Goal: Task Accomplishment & Management: Manage account settings

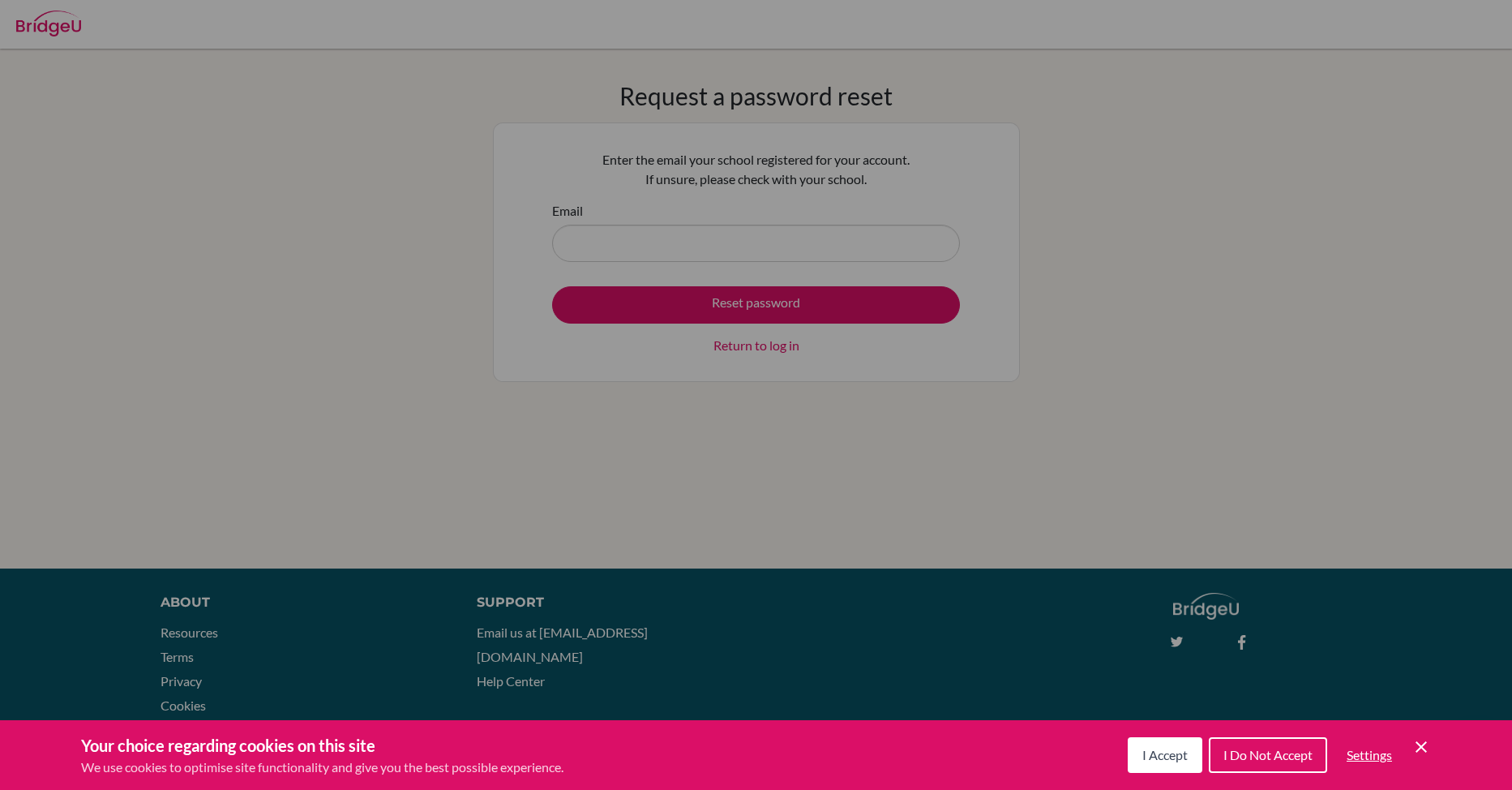
click at [696, 244] on div "Cookie Preferences" at bounding box center [756, 395] width 1512 height 790
click at [1154, 750] on span "I Accept" at bounding box center [1164, 754] width 46 height 16
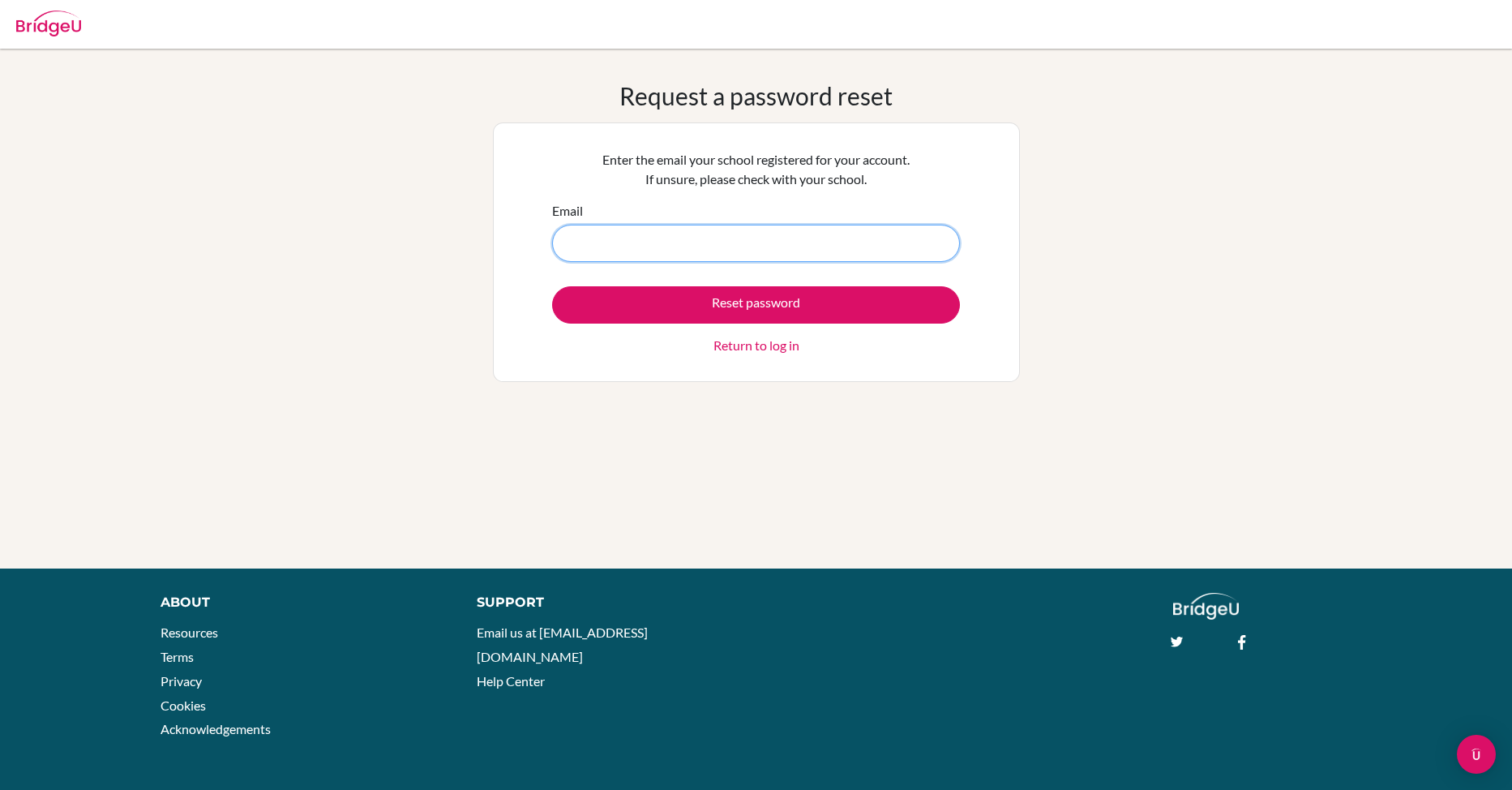
click at [647, 233] on input "Email" at bounding box center [756, 244] width 408 height 37
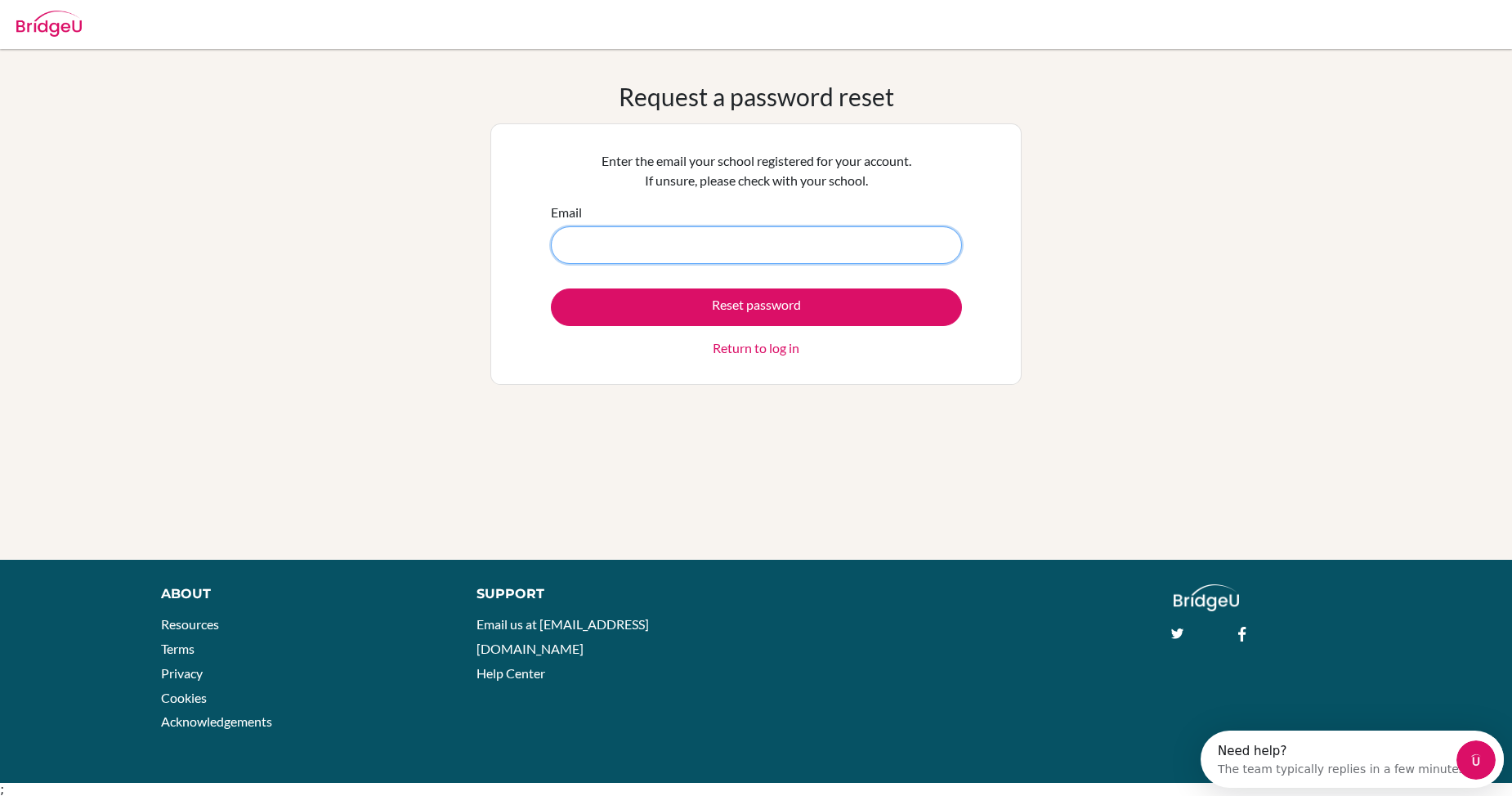
type input "[EMAIL_ADDRESS][DOMAIN_NAME]"
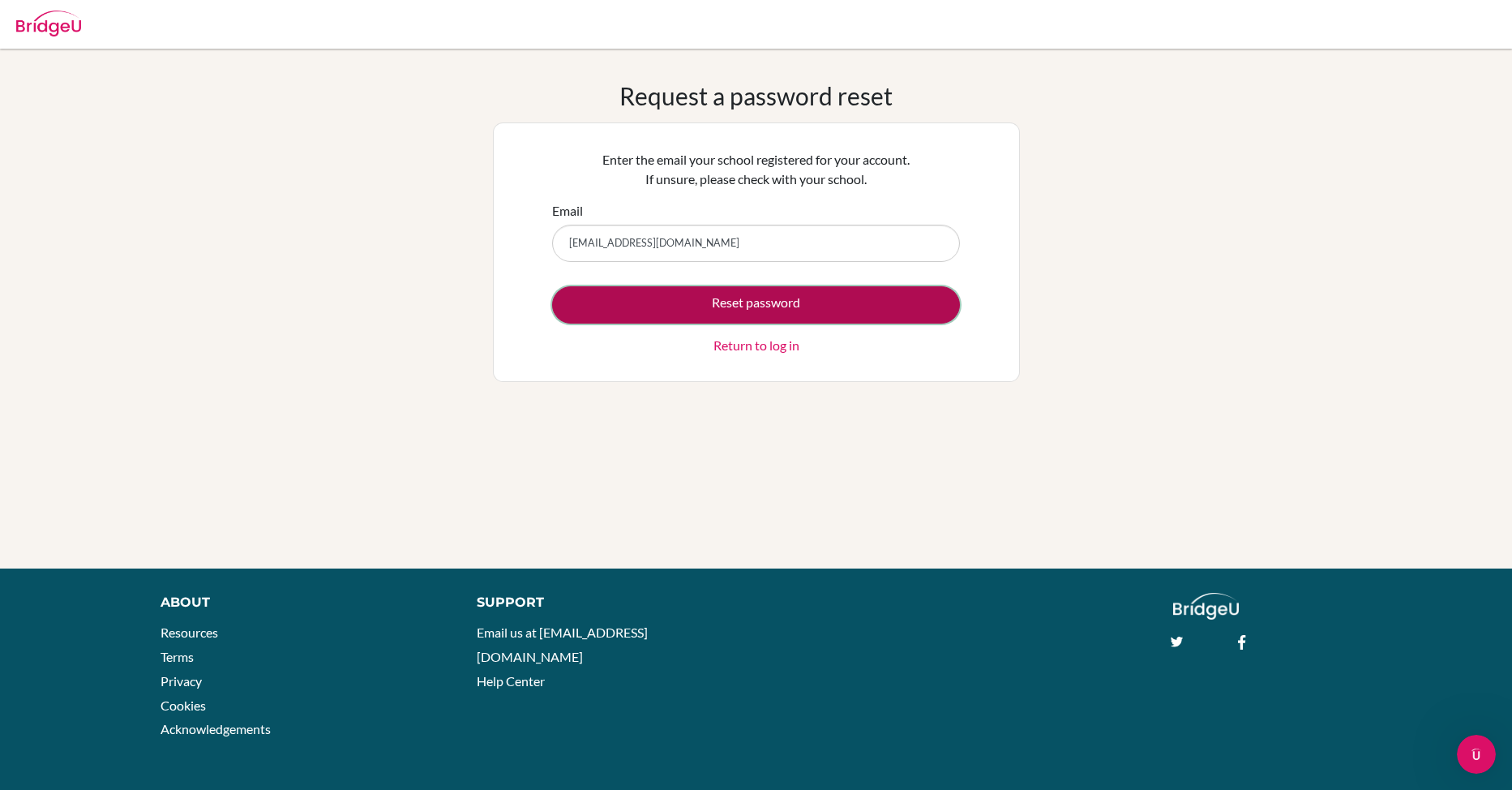
click at [715, 298] on button "Reset password" at bounding box center [756, 305] width 408 height 37
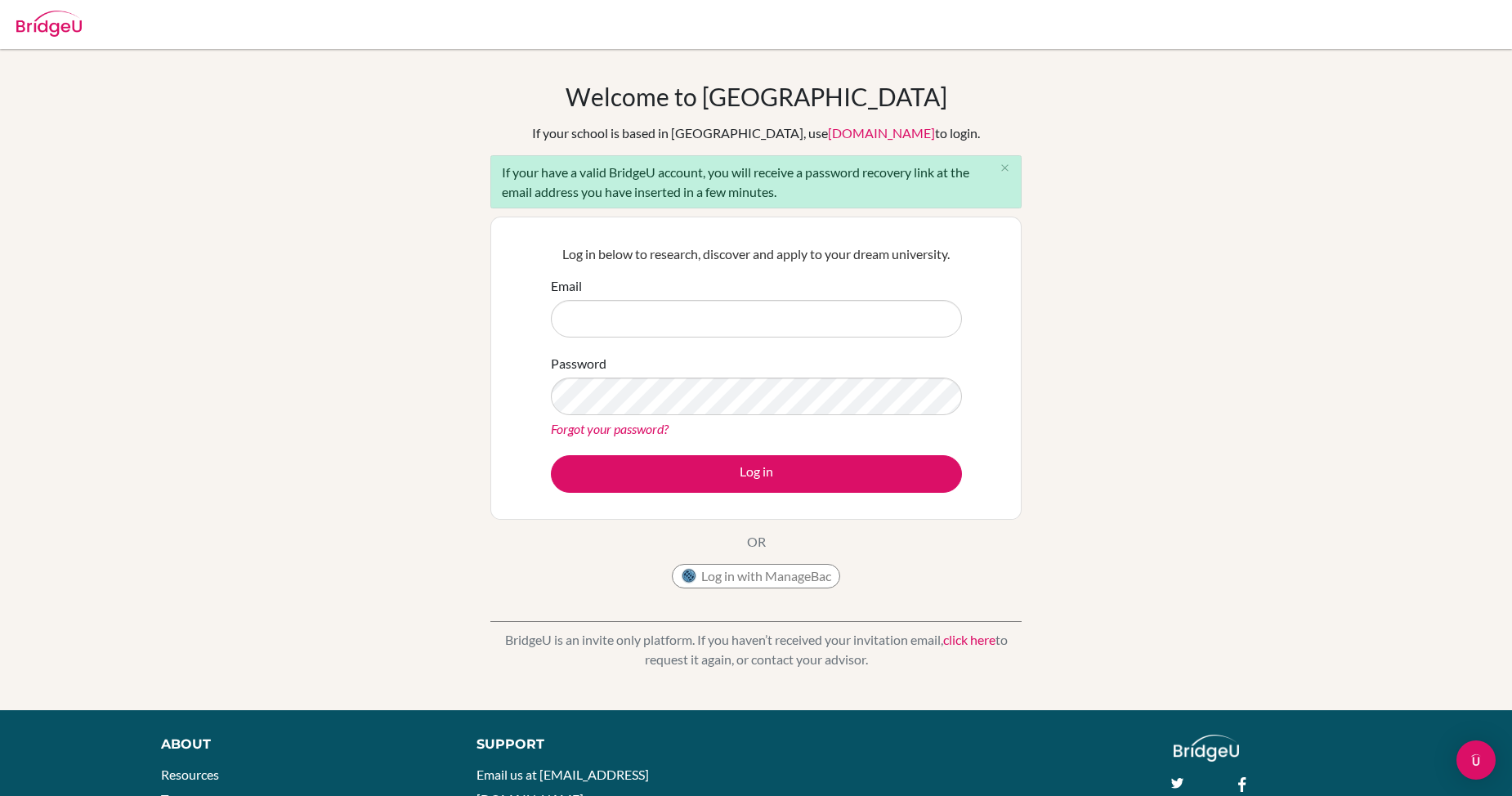
drag, startPoint x: 0, startPoint y: 0, endPoint x: 721, endPoint y: 301, distance: 781.3
click at [721, 301] on input "Email" at bounding box center [756, 318] width 411 height 37
type input "[EMAIL_ADDRESS][DOMAIN_NAME]"
click at [595, 426] on link "Forgot your password?" at bounding box center [610, 428] width 118 height 16
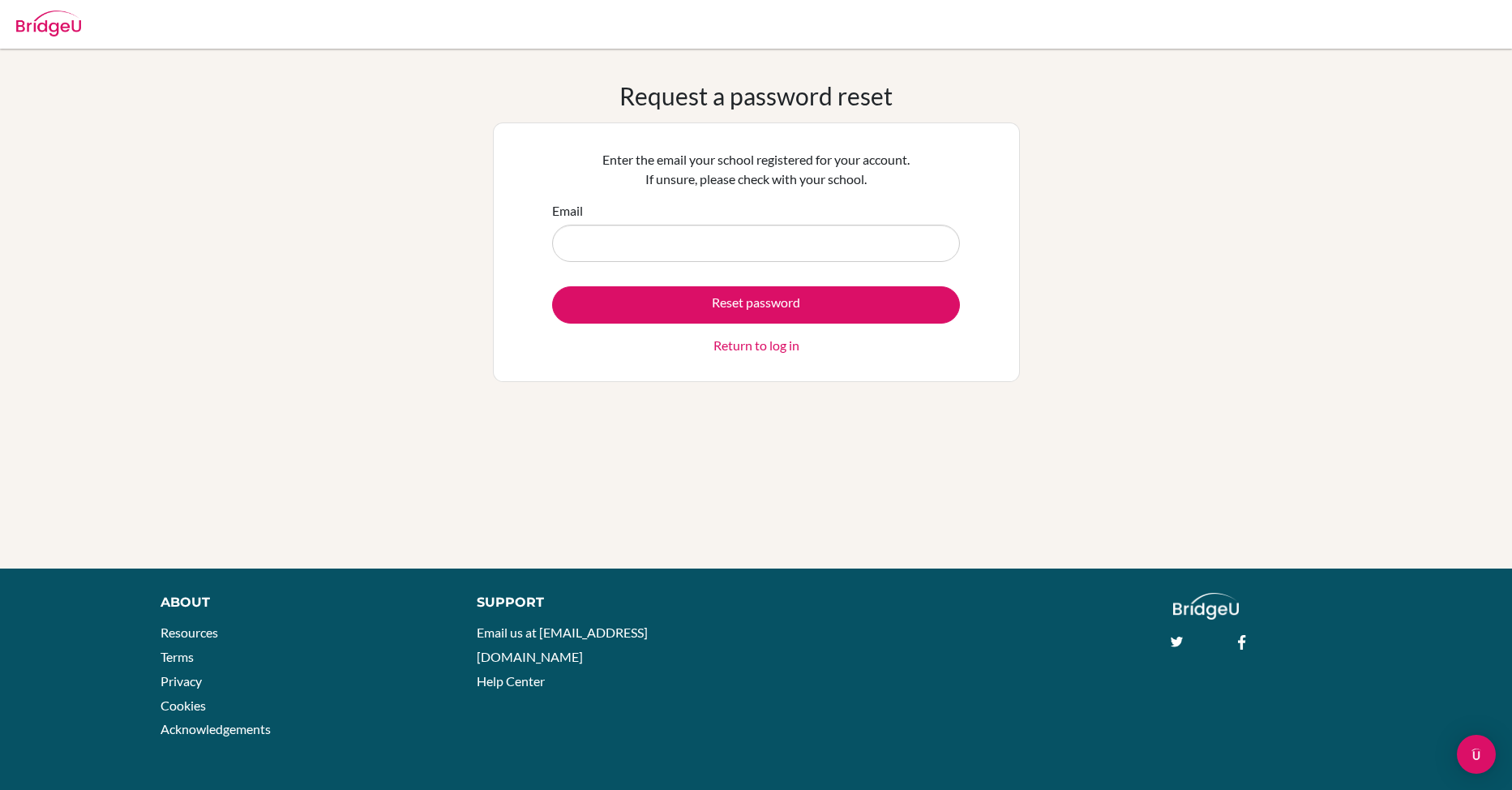
click at [678, 238] on input "Email" at bounding box center [756, 244] width 408 height 37
type input "[EMAIL_ADDRESS][DOMAIN_NAME]"
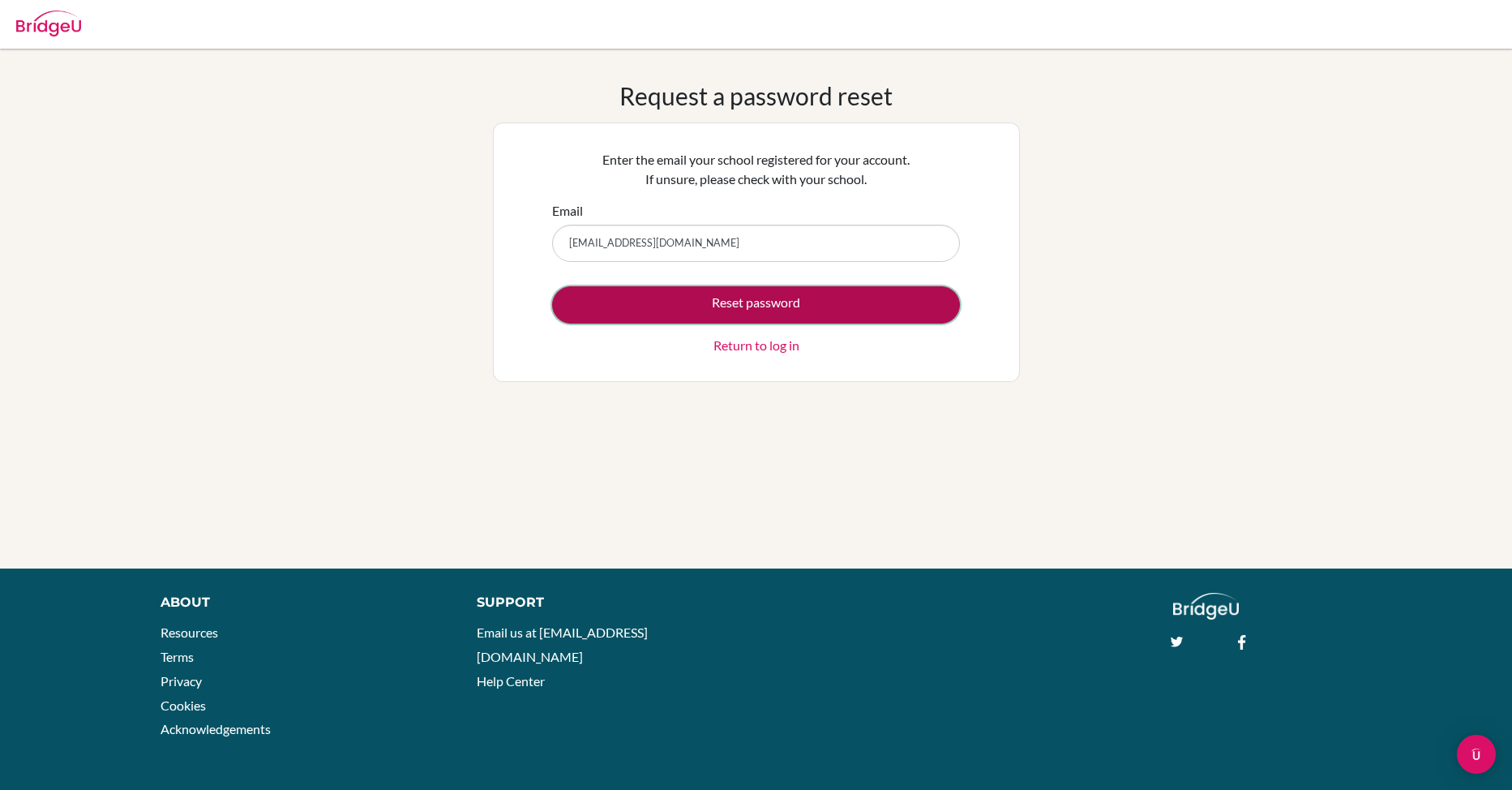
click at [630, 289] on button "Reset password" at bounding box center [756, 305] width 408 height 37
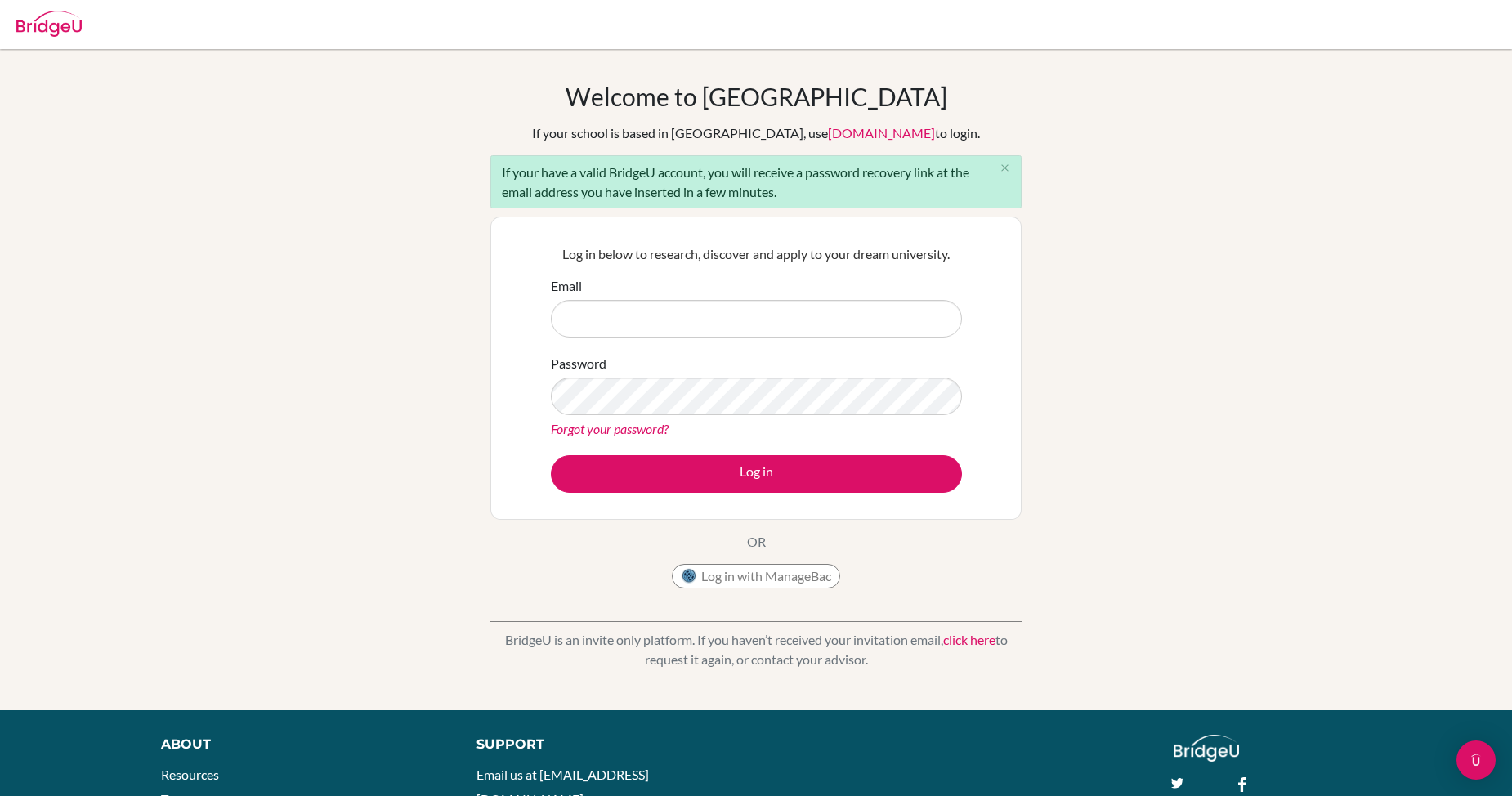
click at [641, 319] on input "Email" at bounding box center [756, 318] width 411 height 37
type input "[EMAIL_ADDRESS][DOMAIN_NAME]"
click at [551, 455] on button "Log in" at bounding box center [756, 474] width 411 height 37
